Goal: Check status: Check status

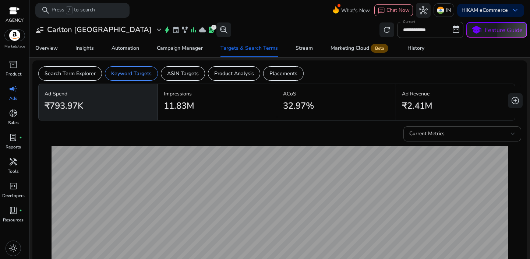
scroll to position [184, 0]
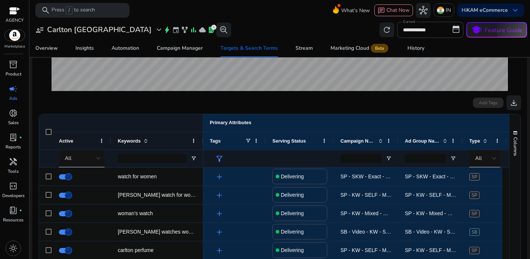
click at [457, 10] on div "Hi KAM eCommerce keyboard_arrow_down" at bounding box center [490, 10] width 67 height 13
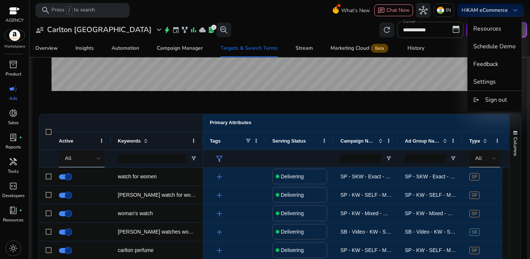
click at [440, 12] on div at bounding box center [265, 129] width 530 height 259
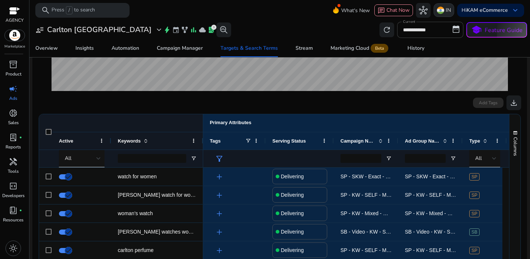
click at [437, 13] on img at bounding box center [440, 10] width 7 height 7
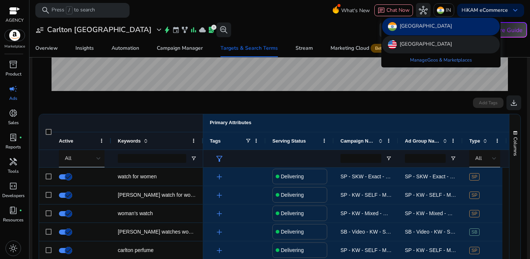
click at [421, 43] on p "[GEOGRAPHIC_DATA]" at bounding box center [426, 44] width 52 height 9
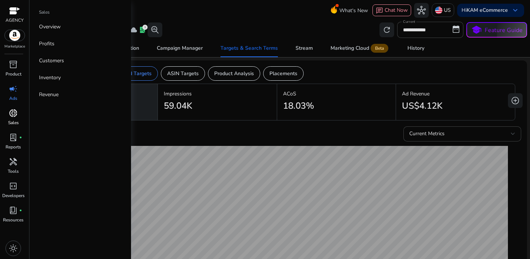
click at [17, 117] on span "donut_small" at bounding box center [13, 113] width 9 height 9
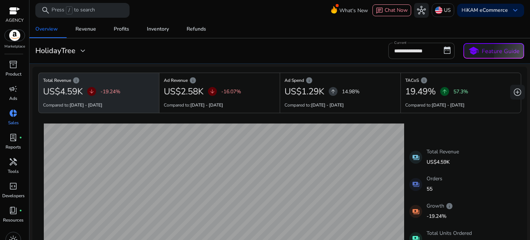
click at [415, 59] on mat-card "**********" at bounding box center [280, 50] width 507 height 25
click at [413, 53] on input "**********" at bounding box center [422, 51] width 66 height 16
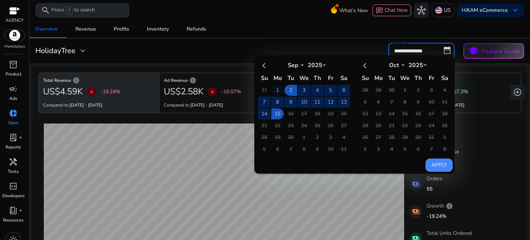
click at [273, 91] on td "1" at bounding box center [277, 90] width 13 height 11
click at [272, 113] on td "15" at bounding box center [277, 113] width 13 height 11
click at [435, 170] on button "Apply" at bounding box center [439, 164] width 27 height 13
type input "**********"
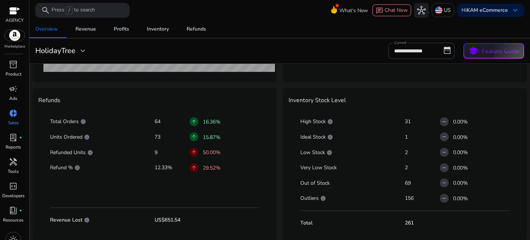
scroll to position [176, 0]
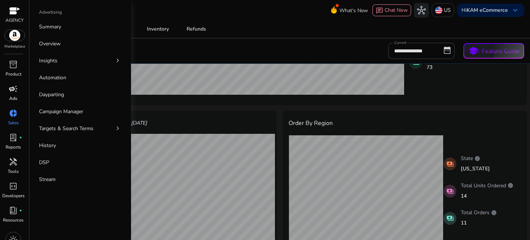
click at [10, 91] on span "campaign" at bounding box center [13, 88] width 9 height 9
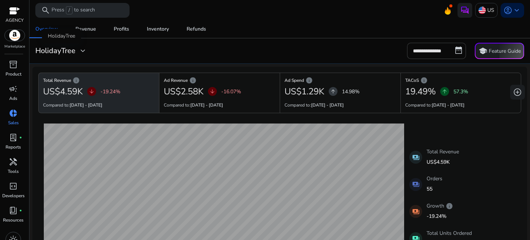
click at [73, 50] on h3 "HolidayTree" at bounding box center [55, 50] width 40 height 9
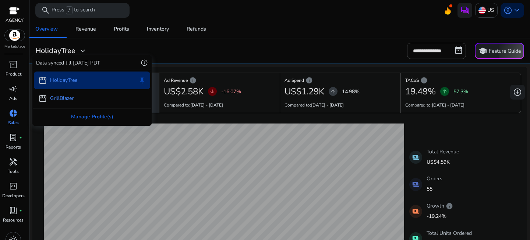
click at [64, 92] on div "storefront GrillBlazer" at bounding box center [92, 98] width 116 height 18
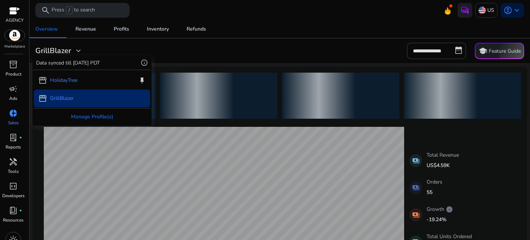
click at [62, 97] on p "GrillBlazer" at bounding box center [62, 98] width 24 height 8
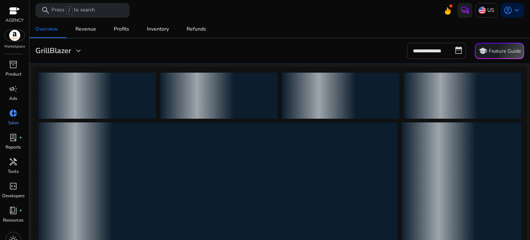
click at [442, 50] on input "**********" at bounding box center [436, 51] width 59 height 16
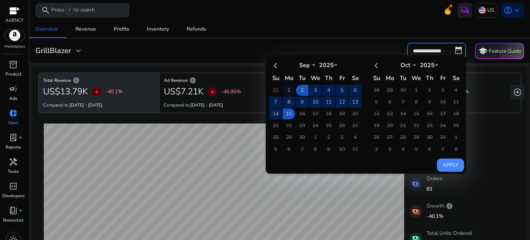
click at [287, 89] on td "1" at bounding box center [289, 90] width 13 height 11
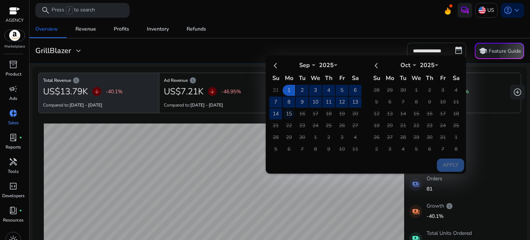
click at [289, 114] on td "15" at bounding box center [289, 113] width 13 height 11
click at [448, 162] on button "Apply" at bounding box center [450, 164] width 27 height 13
type input "**********"
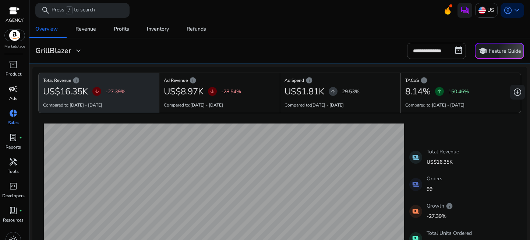
click at [14, 92] on span "campaign" at bounding box center [13, 88] width 9 height 9
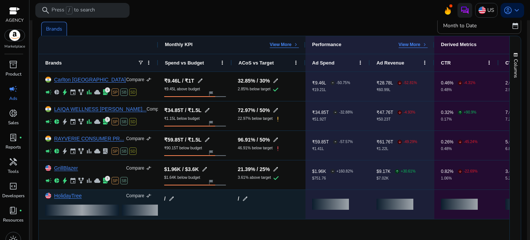
scroll to position [60, 0]
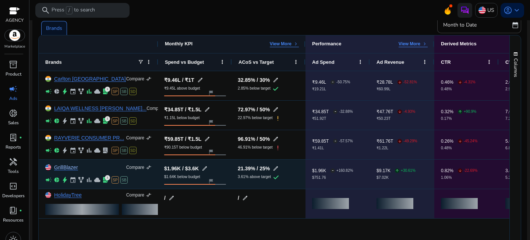
click at [65, 168] on link "GrillBlazer" at bounding box center [66, 168] width 24 height 6
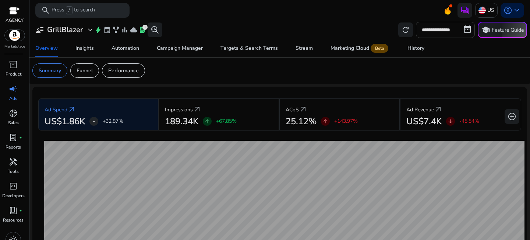
click at [429, 32] on input "**********" at bounding box center [445, 30] width 59 height 16
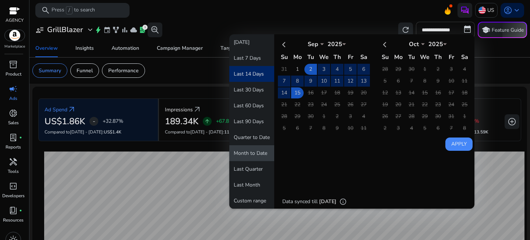
click at [256, 157] on button "Month to Date" at bounding box center [251, 153] width 45 height 16
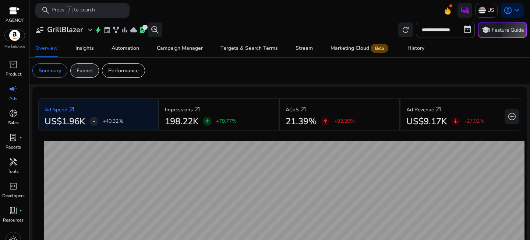
click at [80, 69] on p "Funnel" at bounding box center [85, 71] width 16 height 8
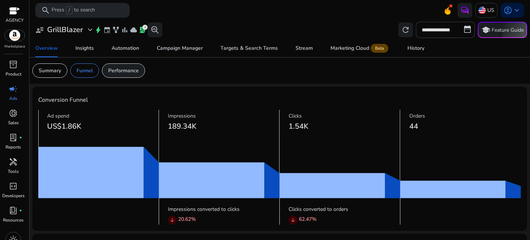
click at [127, 71] on p "Performance" at bounding box center [123, 71] width 31 height 8
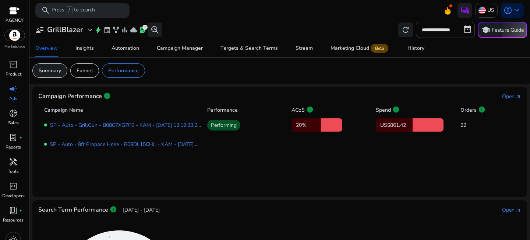
click at [55, 75] on div "Summary" at bounding box center [49, 70] width 35 height 14
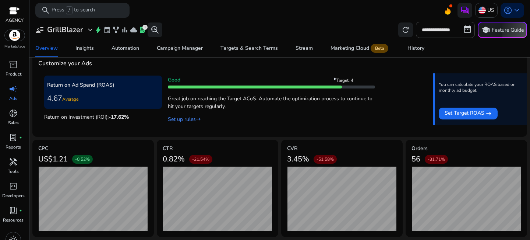
scroll to position [276, 0]
drag, startPoint x: 162, startPoint y: 160, endPoint x: 183, endPoint y: 160, distance: 21.7
click at [183, 160] on mat-card "CTR 0.82% -21.54% CTR ● Sep 01 - 0.97% ● Aug 18 - 1.51%" at bounding box center [218, 188] width 122 height 97
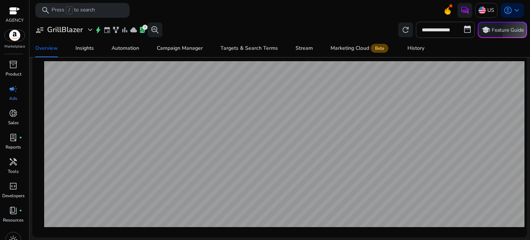
scroll to position [0, 0]
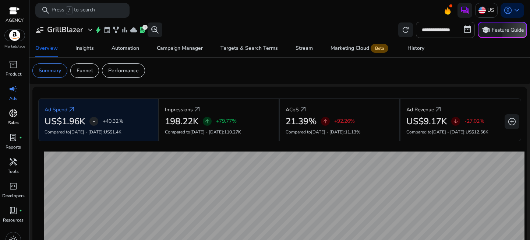
click at [13, 116] on span "donut_small" at bounding box center [13, 113] width 9 height 9
select select "*"
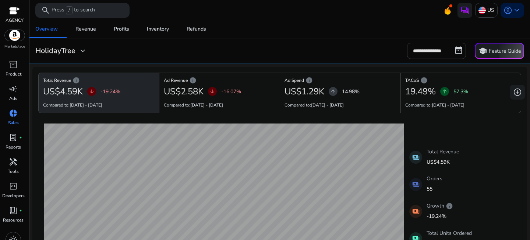
click at [437, 47] on input "**********" at bounding box center [436, 51] width 59 height 16
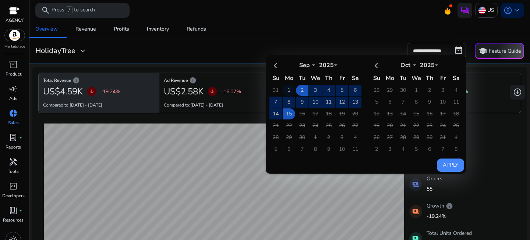
click at [284, 88] on td "1" at bounding box center [289, 90] width 13 height 11
click at [287, 117] on td "15" at bounding box center [289, 113] width 13 height 11
click at [446, 163] on button "Apply" at bounding box center [450, 164] width 27 height 13
type input "**********"
